Goal: Task Accomplishment & Management: Use online tool/utility

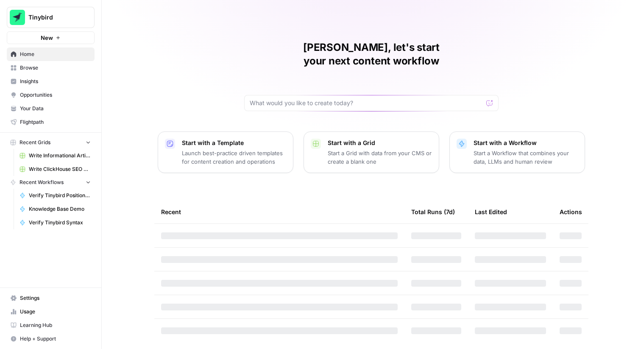
click at [56, 20] on span "Tinybird" at bounding box center [53, 17] width 51 height 8
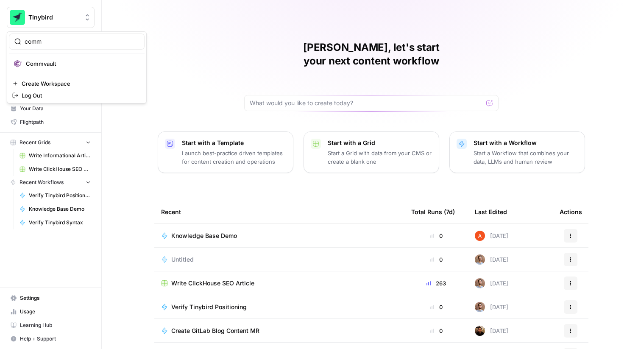
type input "comm"
click at [45, 64] on span "Commvault" at bounding box center [82, 63] width 112 height 8
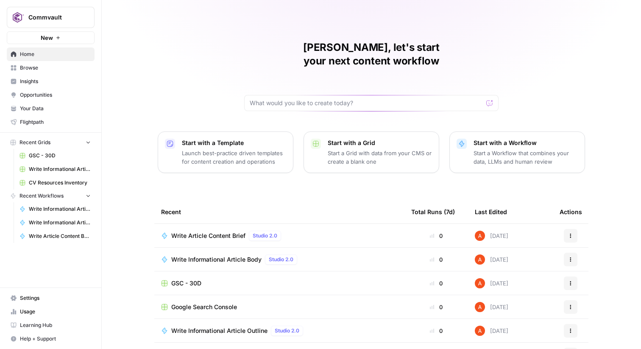
click at [67, 72] on link "Browse" at bounding box center [51, 68] width 88 height 14
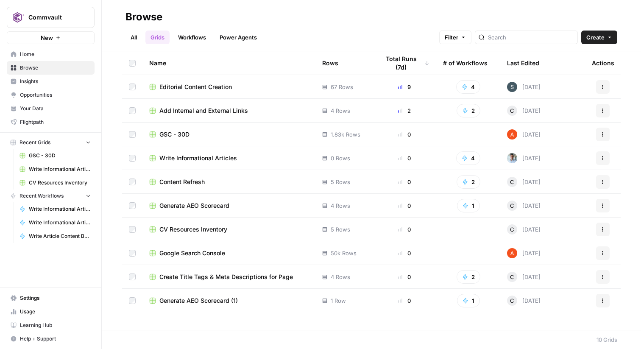
click at [192, 84] on span "Editorial Content Creation" at bounding box center [195, 87] width 72 height 8
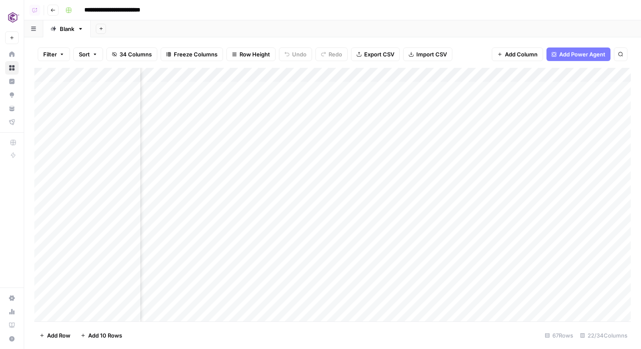
scroll to position [0, 306]
click at [313, 77] on div "Add Column" at bounding box center [332, 194] width 596 height 253
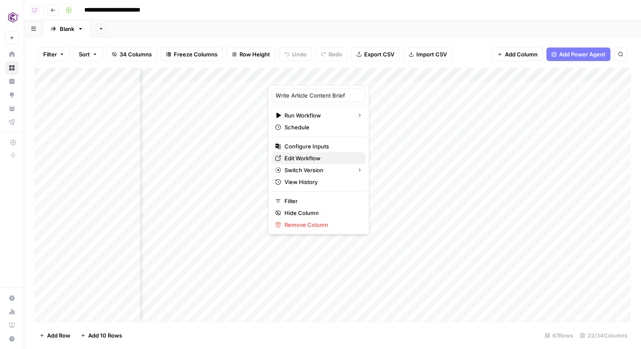
click at [311, 154] on span "Edit Workflow" at bounding box center [321, 158] width 74 height 8
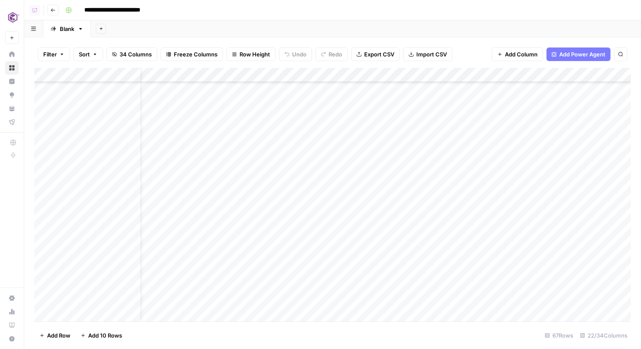
scroll to position [361, 0]
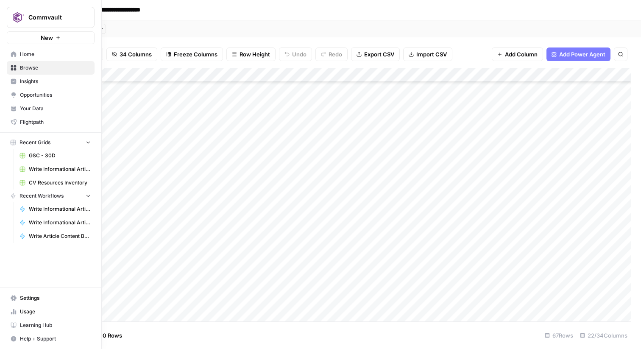
click at [19, 52] on link "Home" at bounding box center [51, 54] width 88 height 14
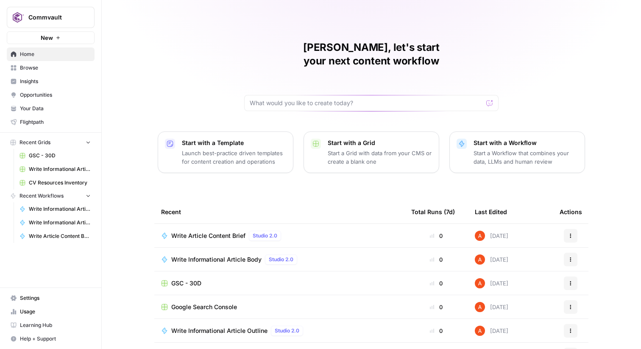
click at [53, 67] on span "Browse" at bounding box center [55, 68] width 71 height 8
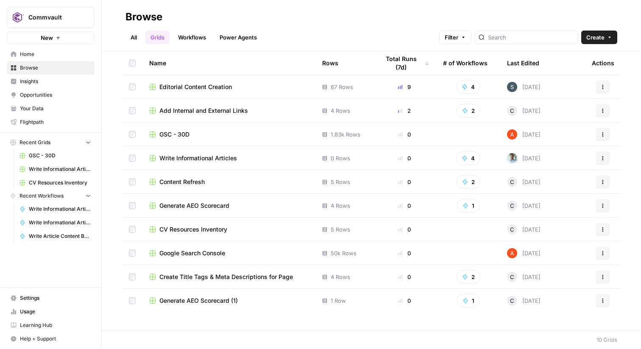
click at [72, 95] on span "Opportunities" at bounding box center [55, 95] width 71 height 8
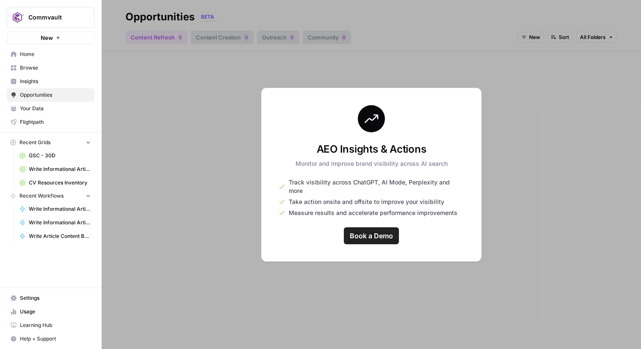
click at [70, 78] on span "Insights" at bounding box center [55, 82] width 71 height 8
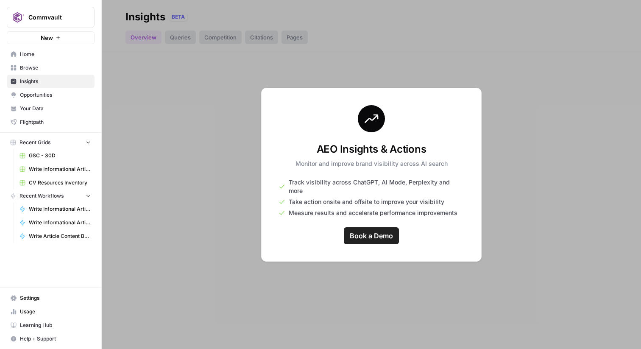
click at [74, 53] on span "Home" at bounding box center [55, 54] width 71 height 8
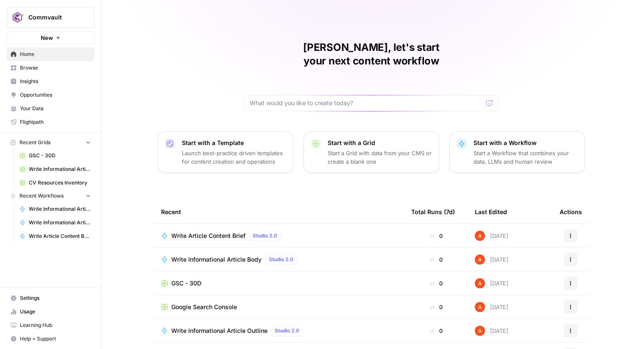
click at [85, 91] on span "Opportunities" at bounding box center [55, 95] width 71 height 8
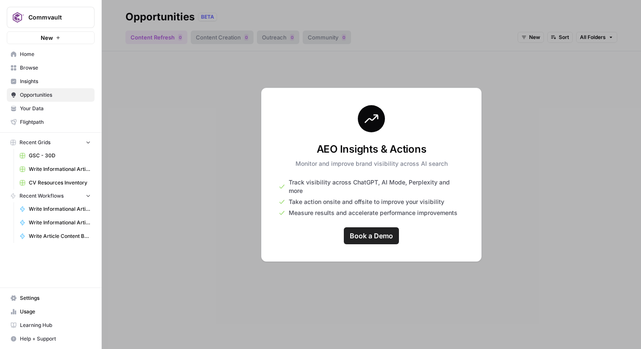
click at [86, 82] on span "Insights" at bounding box center [55, 82] width 71 height 8
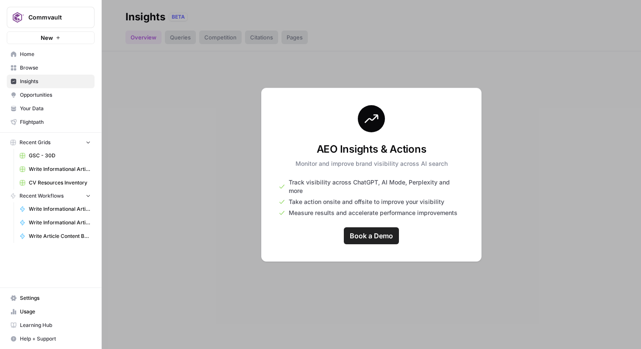
click at [66, 48] on link "Home" at bounding box center [51, 54] width 88 height 14
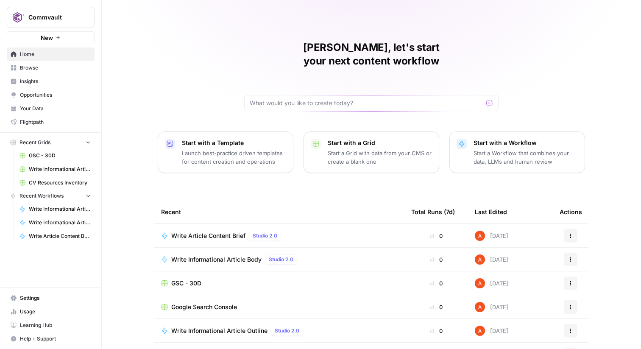
click at [92, 81] on link "Insights" at bounding box center [51, 82] width 88 height 14
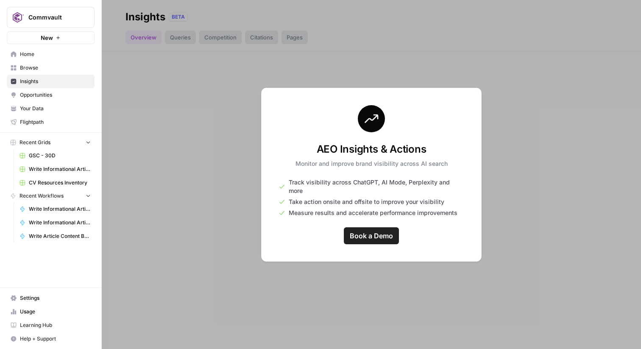
click at [62, 65] on span "Browse" at bounding box center [55, 68] width 71 height 8
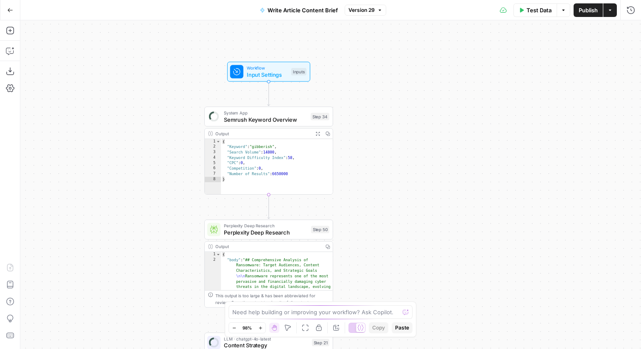
click at [295, 128] on div "Output Expand Output Copy" at bounding box center [269, 133] width 128 height 10
click at [295, 118] on span "Semrush Keyword Overview" at bounding box center [266, 119] width 84 height 8
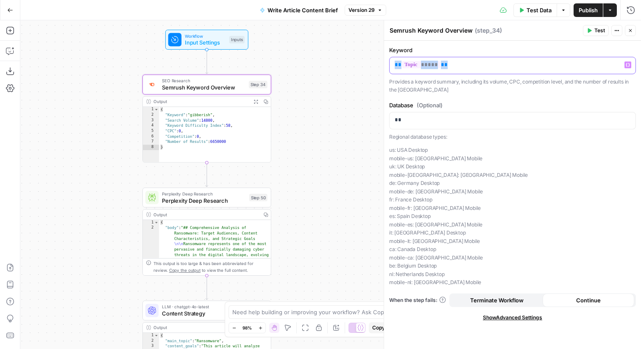
drag, startPoint x: 454, startPoint y: 64, endPoint x: 394, endPoint y: 67, distance: 59.4
click at [394, 67] on div "** ***** **" at bounding box center [513, 65] width 246 height 17
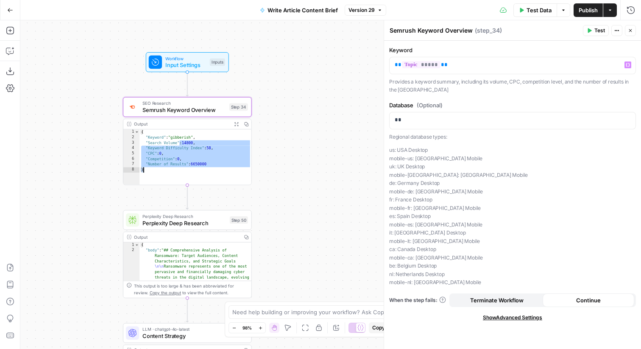
drag, startPoint x: 181, startPoint y: 142, endPoint x: 211, endPoint y: 169, distance: 40.5
click at [211, 169] on div "{ "Keyword" : "gibberish" , "Search Volume" : 14800 , "Keyword Difficulty Index…" at bounding box center [195, 162] width 112 height 67
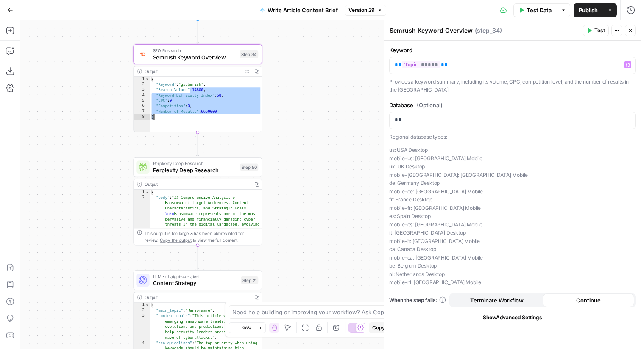
click at [230, 110] on div "{ "Keyword" : "gibberish" , "Search Volume" : 14800 , "Keyword Difficulty Index…" at bounding box center [206, 110] width 112 height 67
drag, startPoint x: 235, startPoint y: 113, endPoint x: 156, endPoint y: 91, distance: 82.2
click at [156, 91] on div "{ "Keyword" : "gibberish" , "Search Volume" : 14800 , "Keyword Difficulty Index…" at bounding box center [206, 110] width 112 height 67
click at [155, 91] on div "{ "Keyword" : "gibberish" , "Search Volume" : 14800 , "Keyword Difficulty Index…" at bounding box center [206, 110] width 112 height 67
drag, startPoint x: 155, startPoint y: 89, endPoint x: 225, endPoint y: 112, distance: 73.5
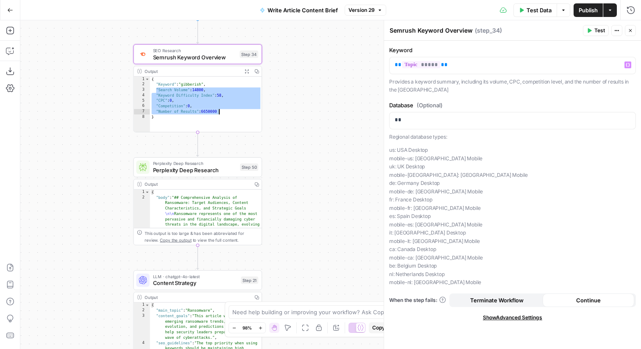
click at [225, 112] on div "{ "Keyword" : "gibberish" , "Search Volume" : 14800 , "Keyword Difficulty Index…" at bounding box center [206, 110] width 112 height 67
type textarea "**********"
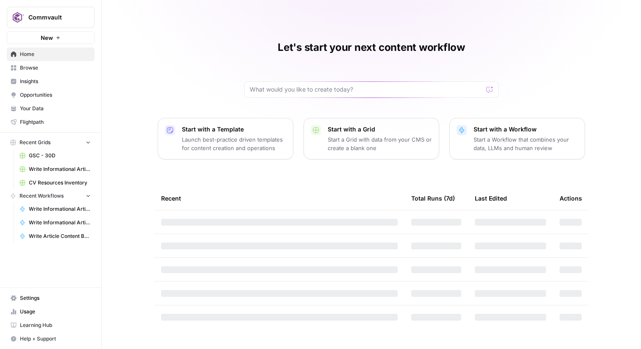
click at [73, 66] on span "Browse" at bounding box center [55, 68] width 71 height 8
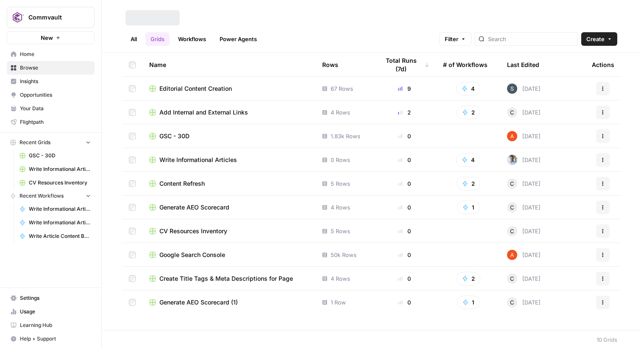
click at [180, 185] on span "Content Refresh" at bounding box center [181, 183] width 45 height 8
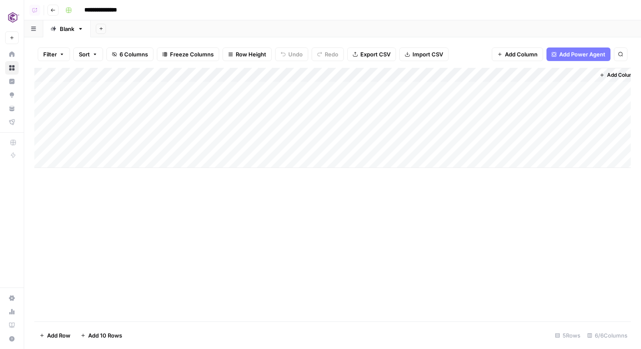
click at [17, 53] on link "Home" at bounding box center [12, 54] width 14 height 14
